Goal: Task Accomplishment & Management: Complete application form

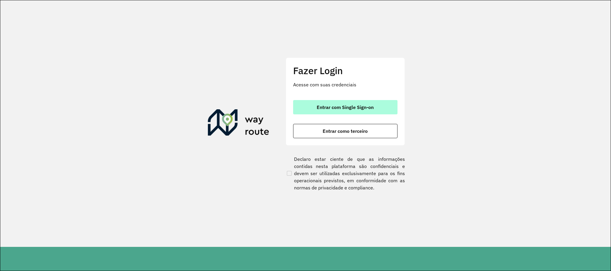
click at [339, 102] on button "Entrar com Single Sign-on" at bounding box center [345, 107] width 104 height 14
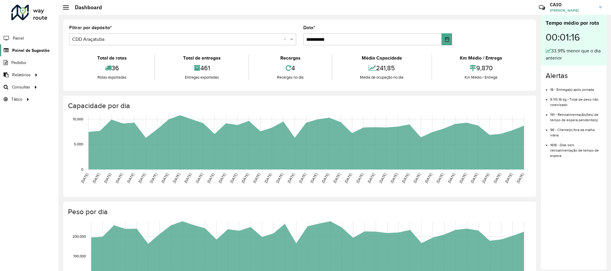
click at [29, 50] on span "Painel de Sugestão" at bounding box center [30, 50] width 37 height 6
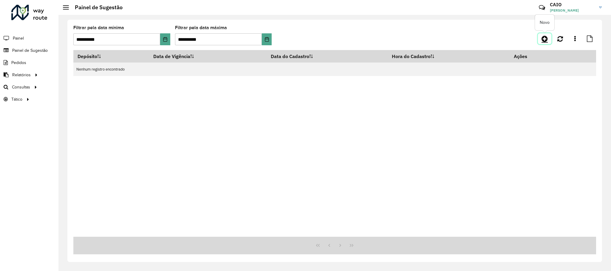
click at [543, 38] on icon at bounding box center [545, 38] width 6 height 7
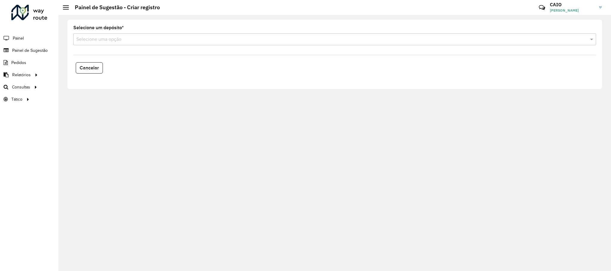
click at [109, 43] on input "text" at bounding box center [328, 39] width 505 height 7
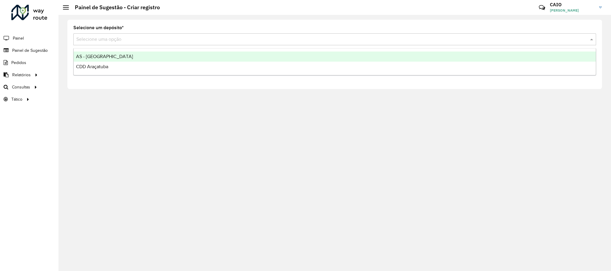
click at [113, 61] on div "AS - [GEOGRAPHIC_DATA]" at bounding box center [335, 57] width 522 height 10
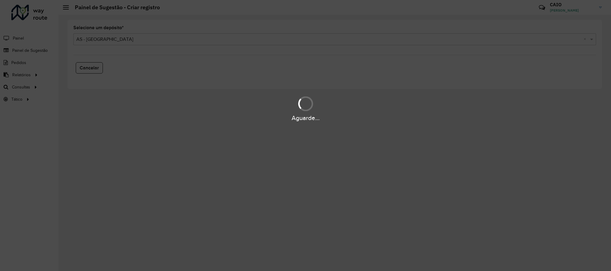
click at [105, 39] on div "Aguarde..." at bounding box center [305, 135] width 611 height 271
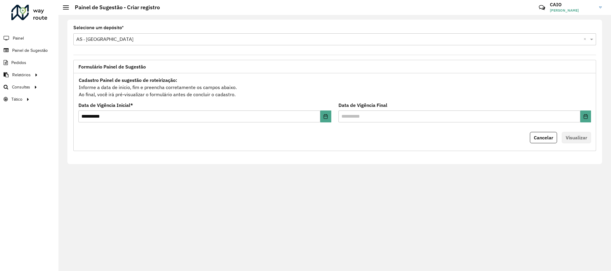
click at [105, 40] on input "text" at bounding box center [328, 39] width 505 height 7
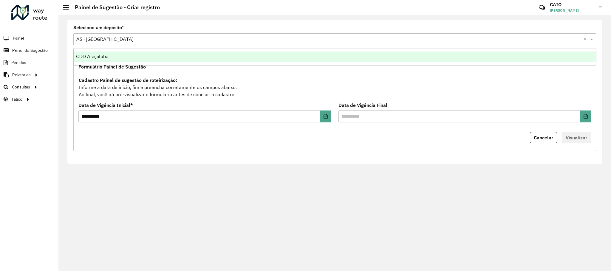
click at [103, 57] on span "CDD Araçatuba" at bounding box center [92, 56] width 32 height 5
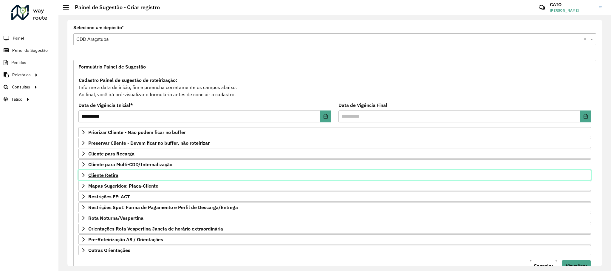
click at [134, 180] on link "Cliente Retira" at bounding box center [334, 175] width 513 height 10
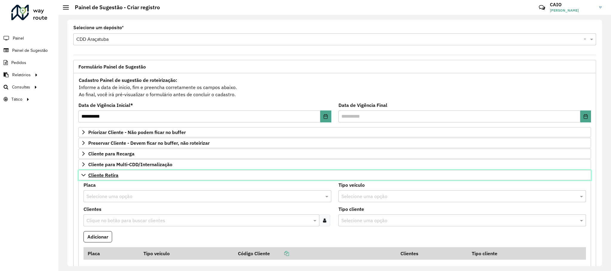
click at [125, 176] on link "Cliente Retira" at bounding box center [334, 175] width 513 height 10
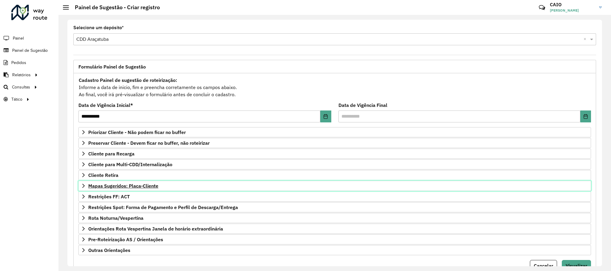
click at [125, 186] on span "Mapas Sugeridos: Placa-Cliente" at bounding box center [123, 186] width 70 height 5
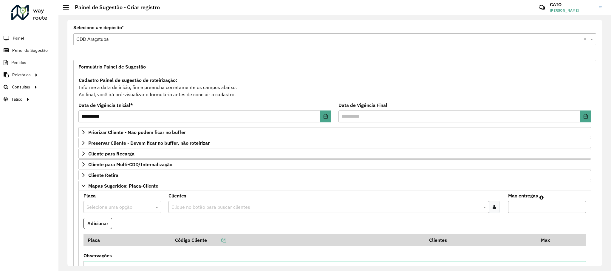
click at [130, 217] on formly-field "Placa Selecione uma opção" at bounding box center [122, 206] width 85 height 24
click at [124, 206] on input "text" at bounding box center [117, 207] width 60 height 7
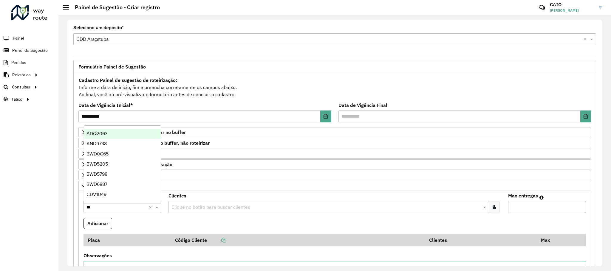
type input "***"
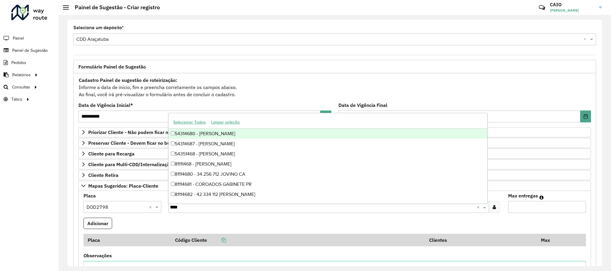
type input "*****"
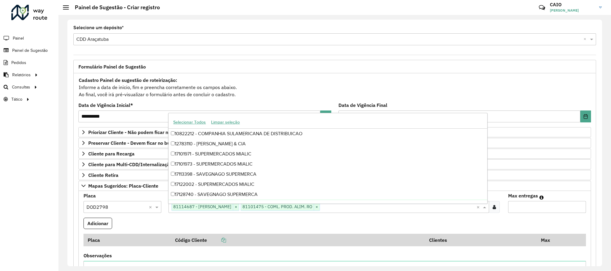
click at [578, 208] on input "*" at bounding box center [547, 207] width 78 height 12
type input "*"
click at [578, 208] on input "*" at bounding box center [547, 207] width 78 height 12
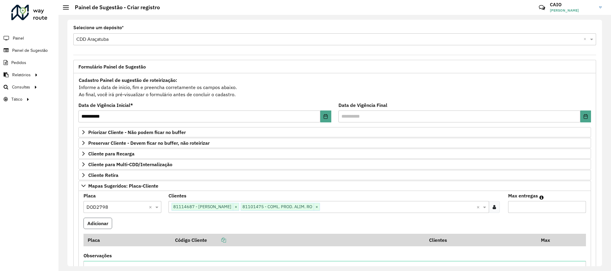
click at [103, 222] on button "Adicionar" at bounding box center [98, 223] width 29 height 11
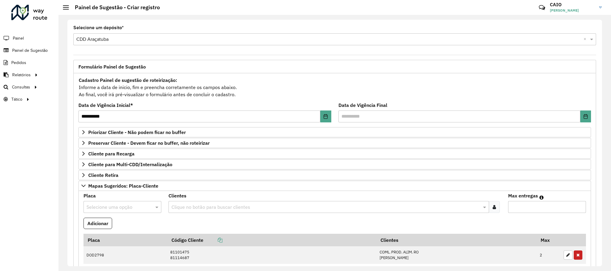
click at [100, 211] on input "text" at bounding box center [117, 207] width 60 height 7
type input "***"
click at [103, 198] on div "MAN5E23" at bounding box center [122, 195] width 77 height 10
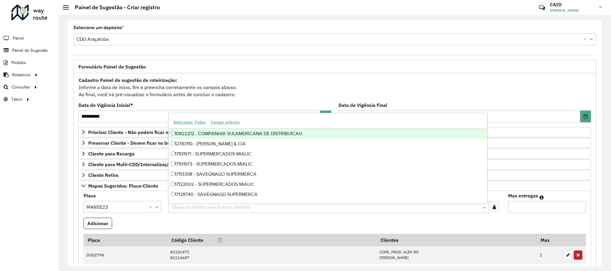
click at [188, 209] on input "text" at bounding box center [326, 207] width 312 height 7
type input "*****"
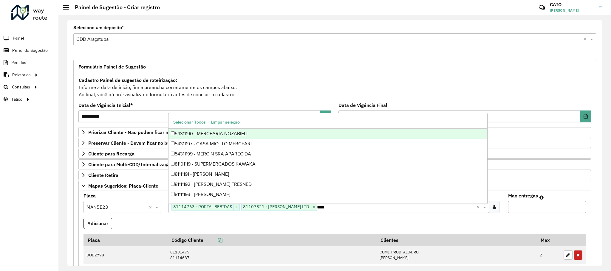
type input "*****"
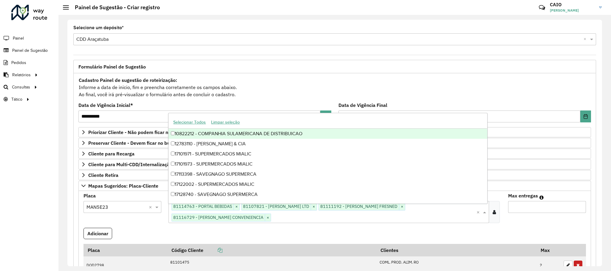
click at [578, 207] on input "*" at bounding box center [547, 207] width 78 height 12
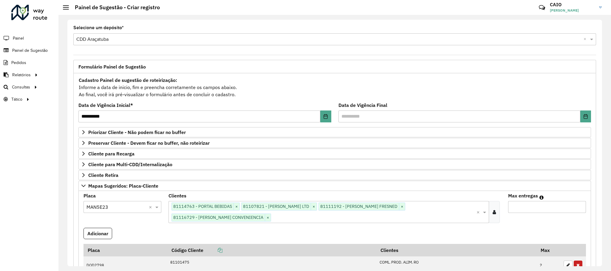
click at [578, 207] on input "*" at bounding box center [547, 207] width 78 height 12
type input "*"
click at [578, 207] on input "*" at bounding box center [547, 207] width 78 height 12
click at [99, 234] on button "Adicionar" at bounding box center [98, 233] width 29 height 11
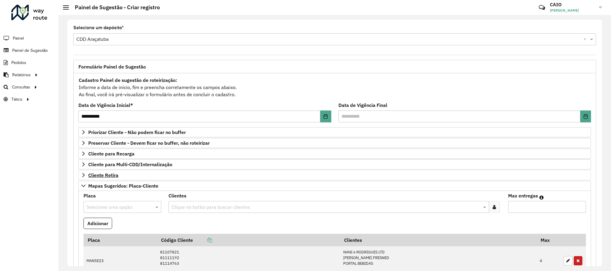
scroll to position [134, 0]
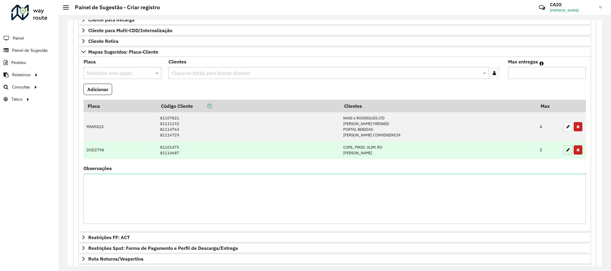
click at [567, 150] on icon "button" at bounding box center [569, 150] width 4 height 4
type input "*"
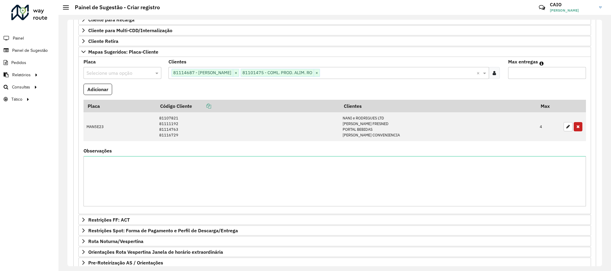
click at [138, 75] on input "text" at bounding box center [117, 73] width 60 height 7
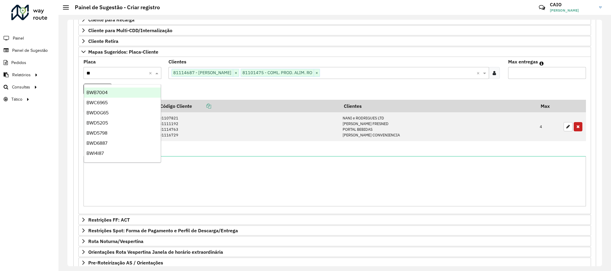
type input "***"
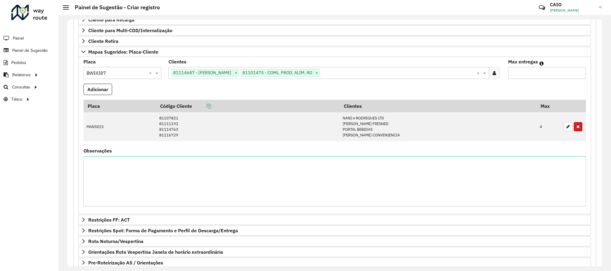
click at [107, 89] on button "Adicionar" at bounding box center [98, 89] width 29 height 11
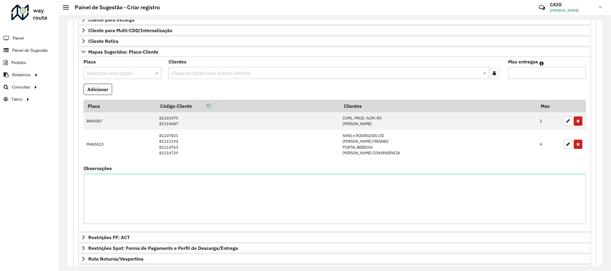
click at [134, 77] on input "text" at bounding box center [117, 73] width 60 height 7
click at [110, 77] on input "**" at bounding box center [117, 73] width 60 height 7
type input "*"
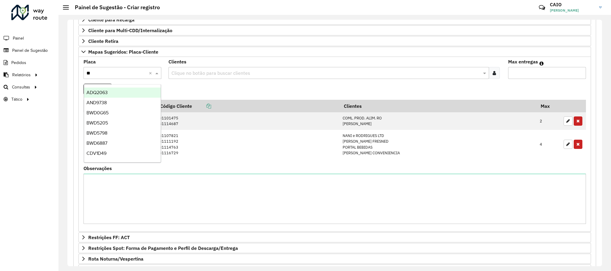
type input "***"
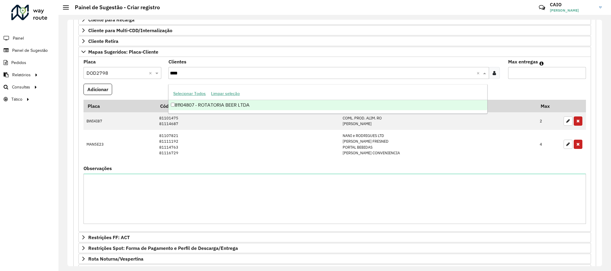
type input "*****"
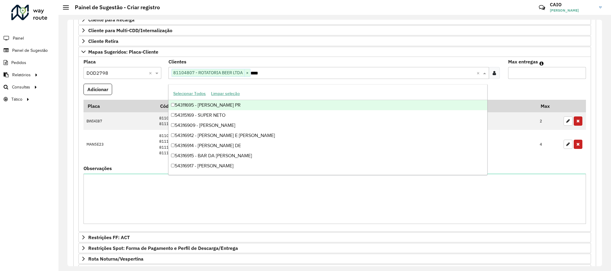
type input "*****"
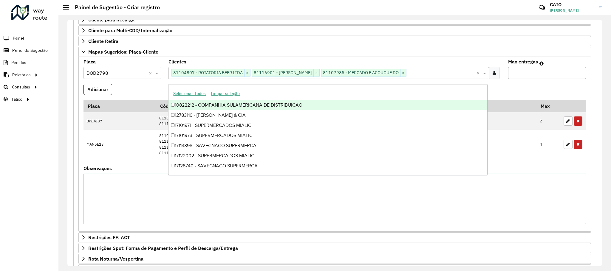
click at [578, 74] on input "*" at bounding box center [547, 73] width 78 height 12
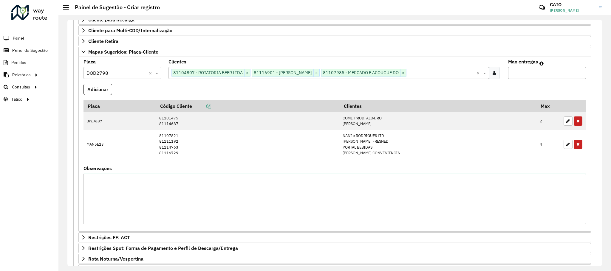
click at [578, 74] on input "*" at bounding box center [547, 73] width 78 height 12
type input "*"
click at [578, 74] on input "*" at bounding box center [547, 73] width 78 height 12
click at [116, 90] on formly-field "Adicionar" at bounding box center [335, 92] width 510 height 16
click at [110, 90] on button "Adicionar" at bounding box center [98, 89] width 29 height 11
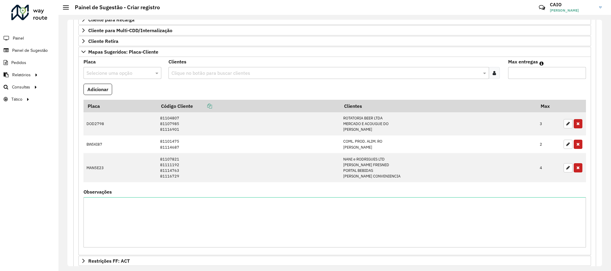
scroll to position [240, 0]
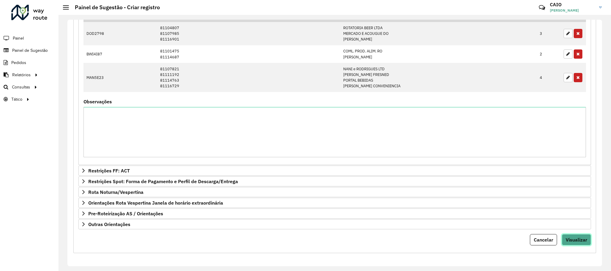
click at [571, 245] on button "Visualizar" at bounding box center [576, 239] width 29 height 11
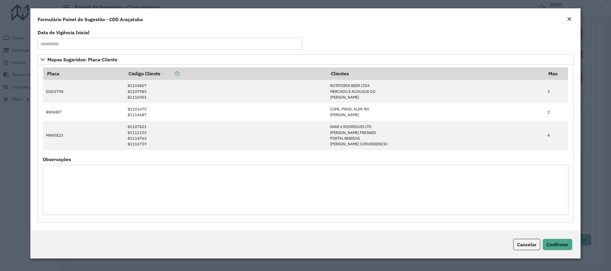
click at [556, 254] on div "Cancelar Confirmar" at bounding box center [305, 245] width 550 height 28
click at [553, 250] on button "Confirmar" at bounding box center [558, 244] width 30 height 11
